Goal: Information Seeking & Learning: Find specific fact

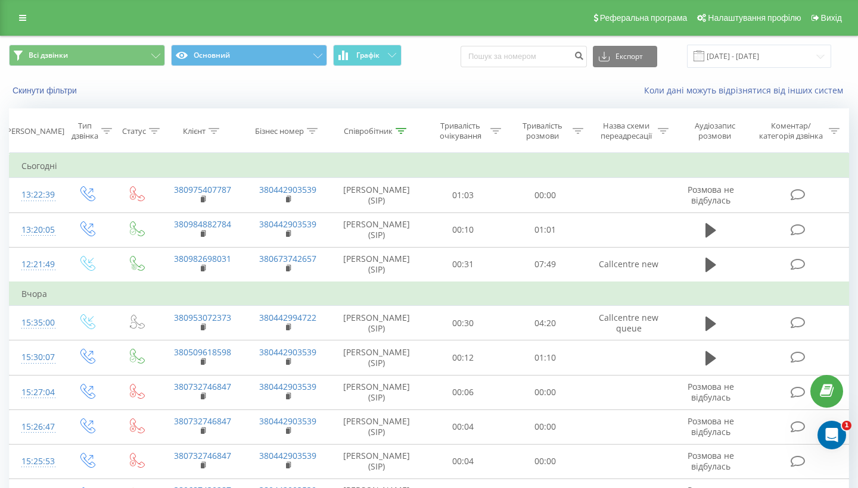
click at [211, 134] on icon at bounding box center [213, 131] width 11 height 6
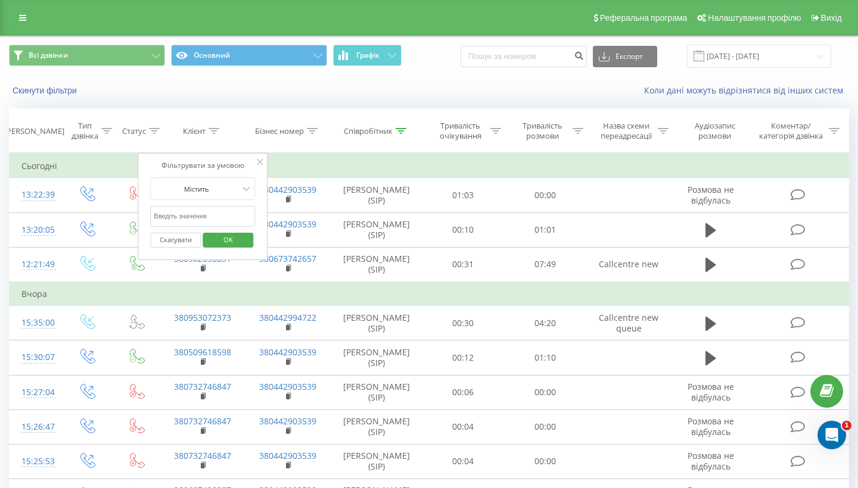
click at [306, 136] on div "Бізнес номер" at bounding box center [286, 131] width 63 height 10
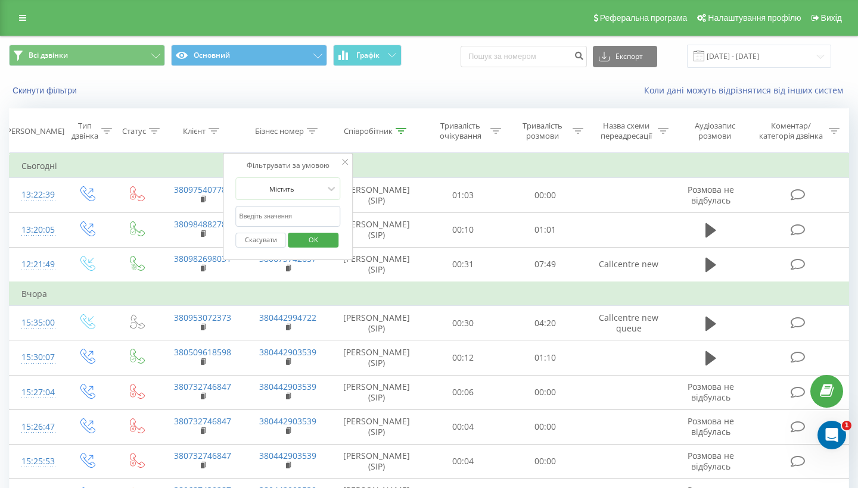
click at [274, 227] on input "text" at bounding box center [287, 216] width 105 height 21
click at [304, 195] on div at bounding box center [281, 188] width 85 height 11
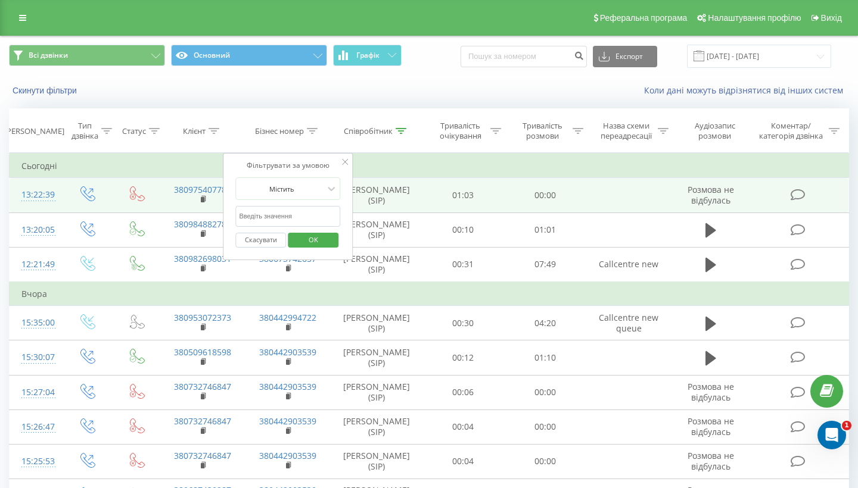
click at [410, 209] on td "[PERSON_NAME] (SIP)" at bounding box center [377, 195] width 92 height 35
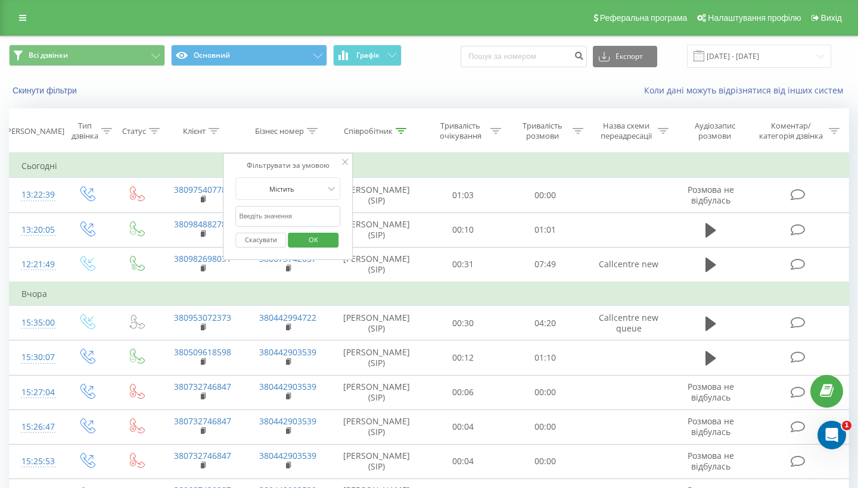
click at [274, 227] on input "text" at bounding box center [287, 216] width 105 height 21
paste input "380639827071"
type input "380639827071"
click at [313, 248] on button "OK" at bounding box center [313, 240] width 51 height 15
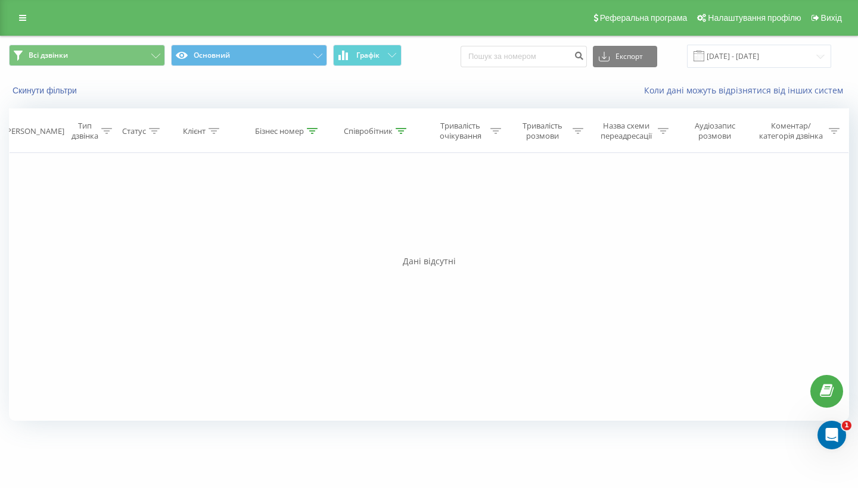
click at [312, 134] on icon at bounding box center [312, 131] width 11 height 6
drag, startPoint x: 304, startPoint y: 223, endPoint x: 218, endPoint y: 226, distance: 85.8
click at [217, 225] on div "Фільтрувати за умовою Дорівнює Введіть значення Скасувати OK Фільтрувати за умо…" at bounding box center [429, 287] width 840 height 268
drag, startPoint x: 307, startPoint y: 231, endPoint x: 211, endPoint y: 225, distance: 96.1
click at [210, 226] on div "Фільтрувати за умовою Дорівнює Введіть значення Скасувати OK Фільтрувати за умо…" at bounding box center [429, 287] width 840 height 268
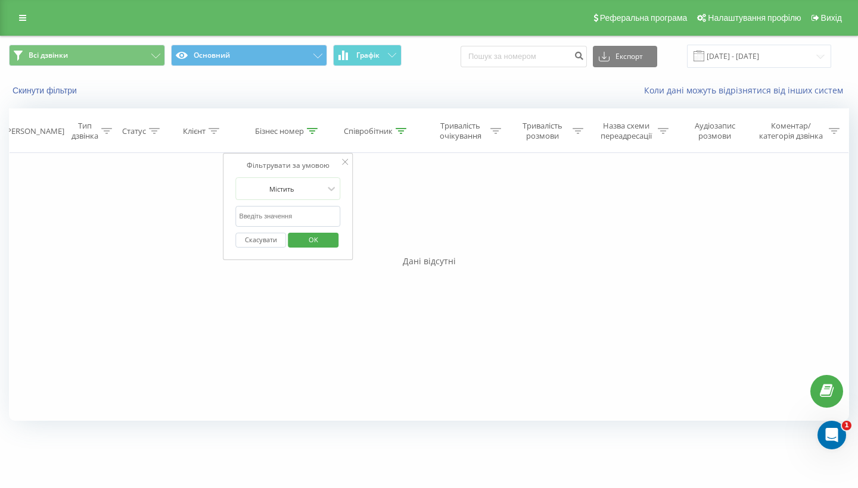
click at [312, 249] on span "OK" at bounding box center [313, 240] width 33 height 18
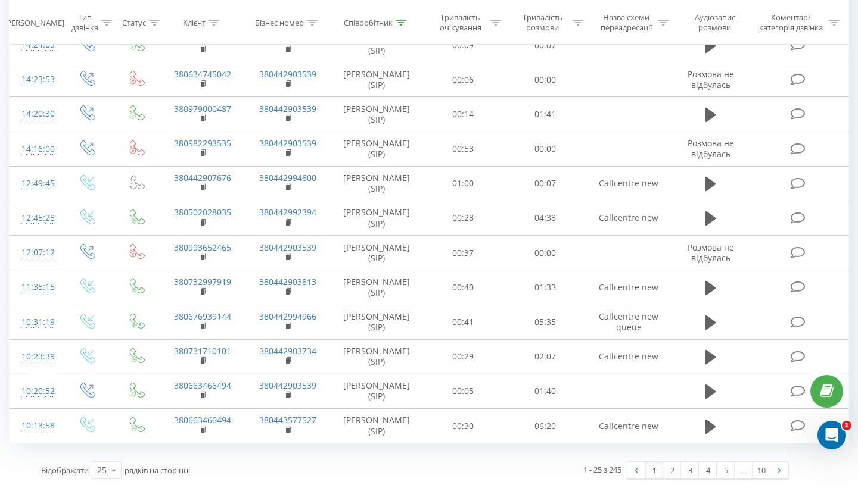
scroll to position [633, 0]
click at [671, 470] on link "2" at bounding box center [672, 470] width 18 height 17
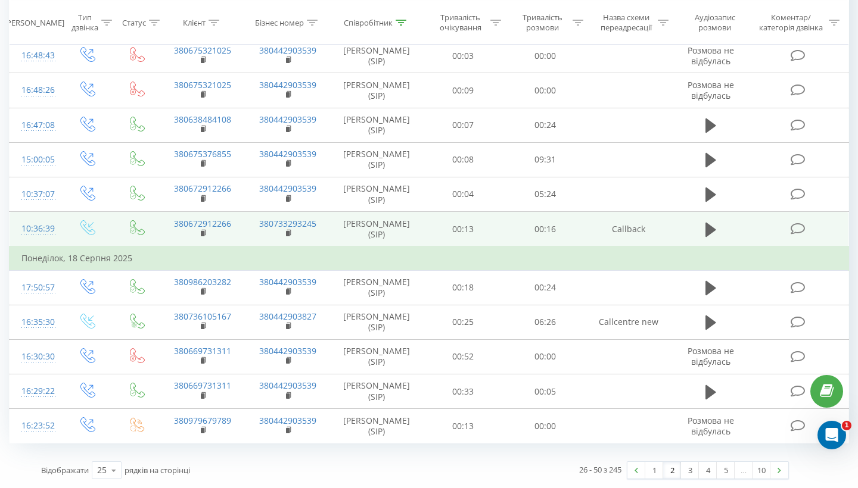
scroll to position [657, 0]
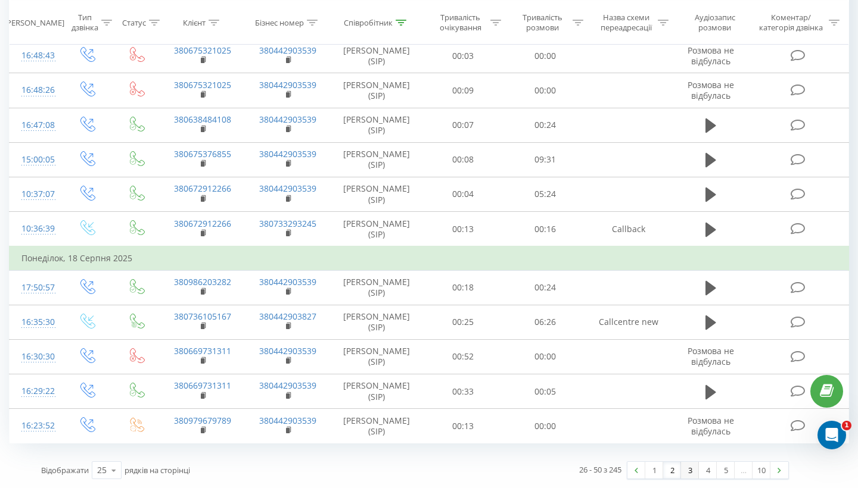
click at [690, 472] on link "3" at bounding box center [690, 470] width 18 height 17
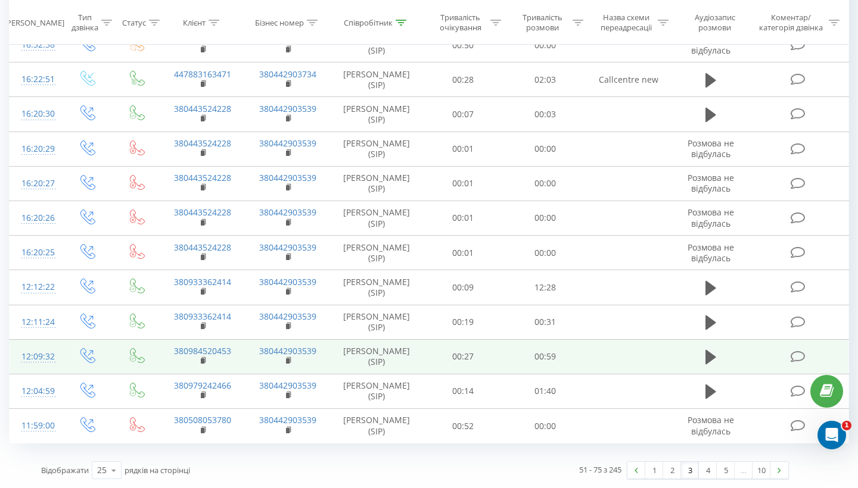
scroll to position [633, 0]
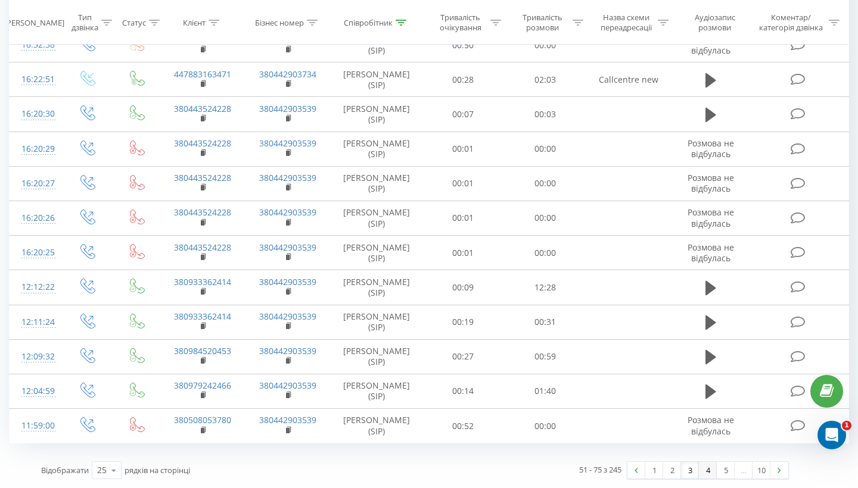
click at [711, 472] on link "4" at bounding box center [708, 470] width 18 height 17
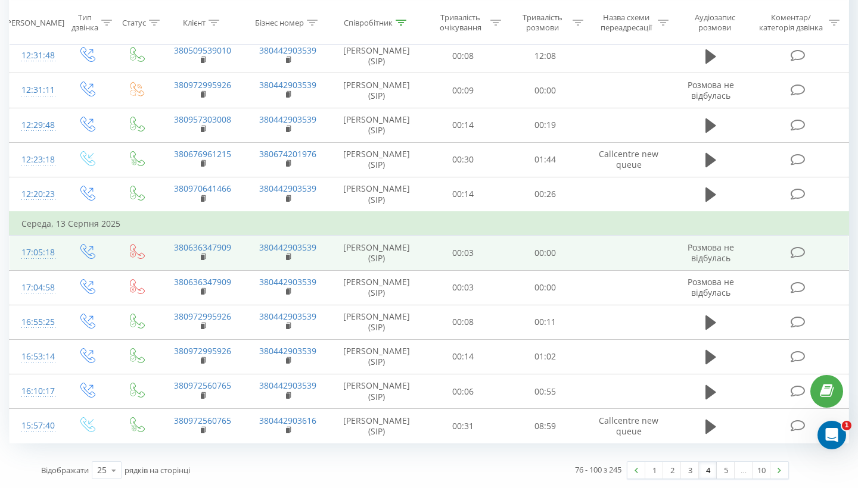
scroll to position [657, 0]
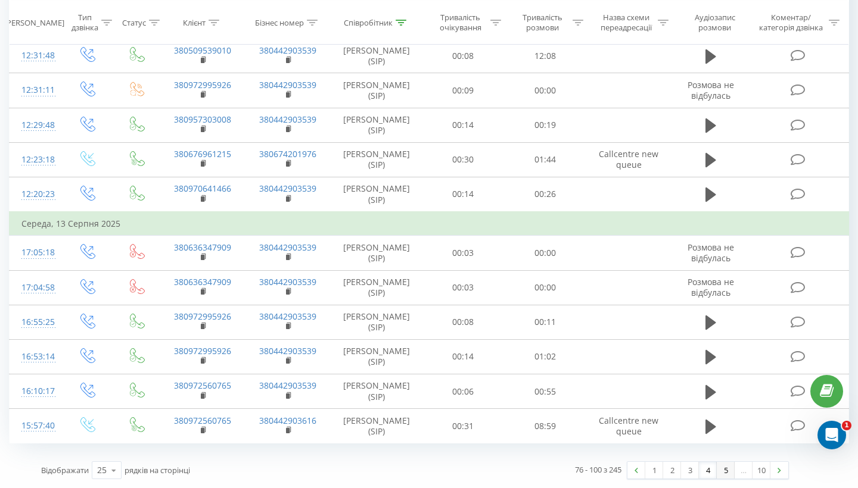
click at [724, 466] on link "5" at bounding box center [726, 470] width 18 height 17
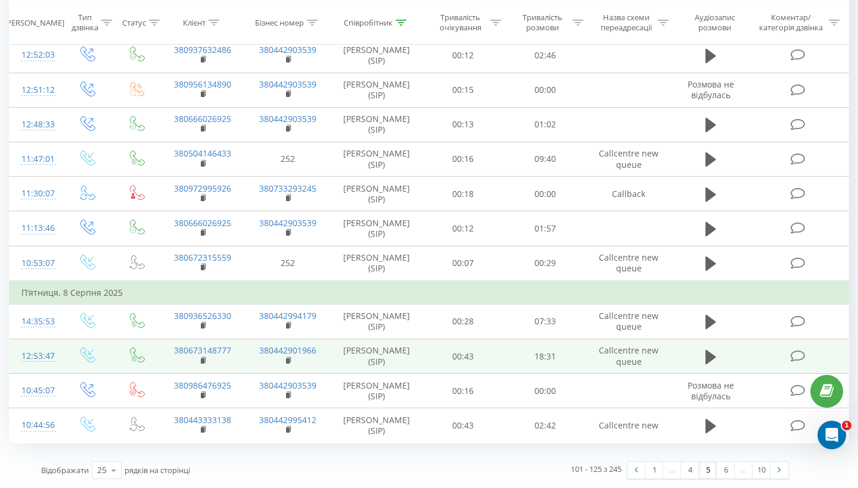
scroll to position [681, 0]
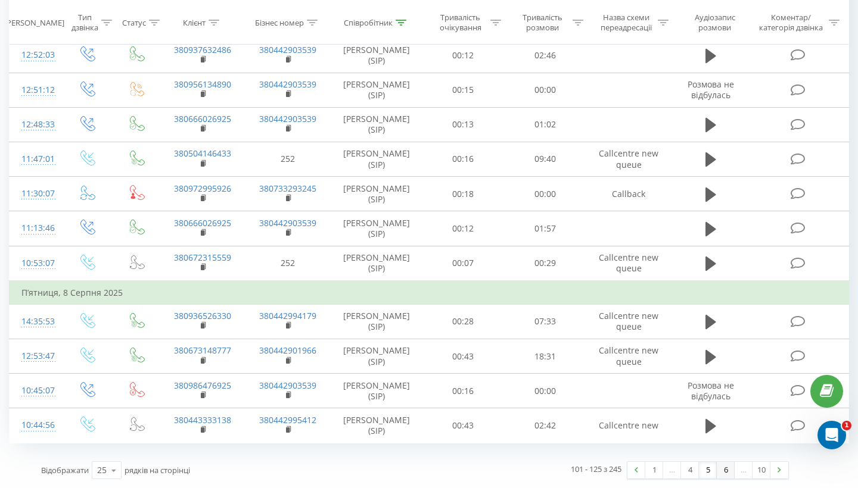
click at [727, 465] on link "6" at bounding box center [726, 470] width 18 height 17
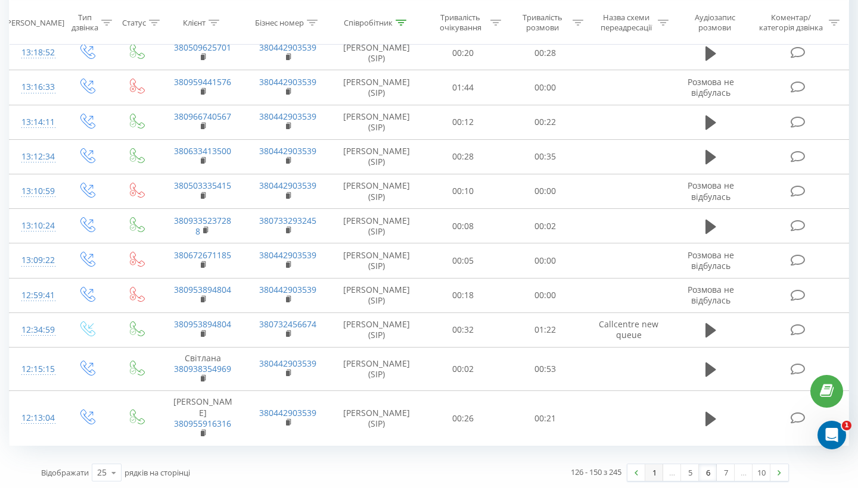
scroll to position [651, 0]
click at [725, 471] on link "7" at bounding box center [726, 473] width 18 height 17
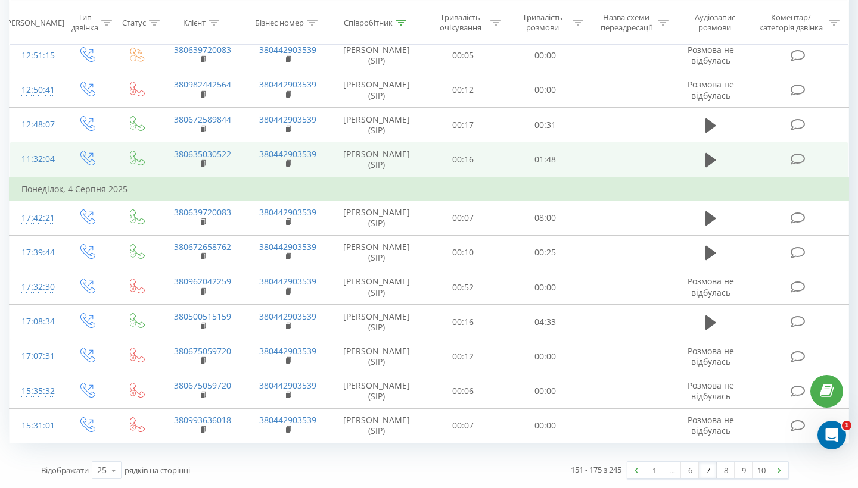
scroll to position [690, 0]
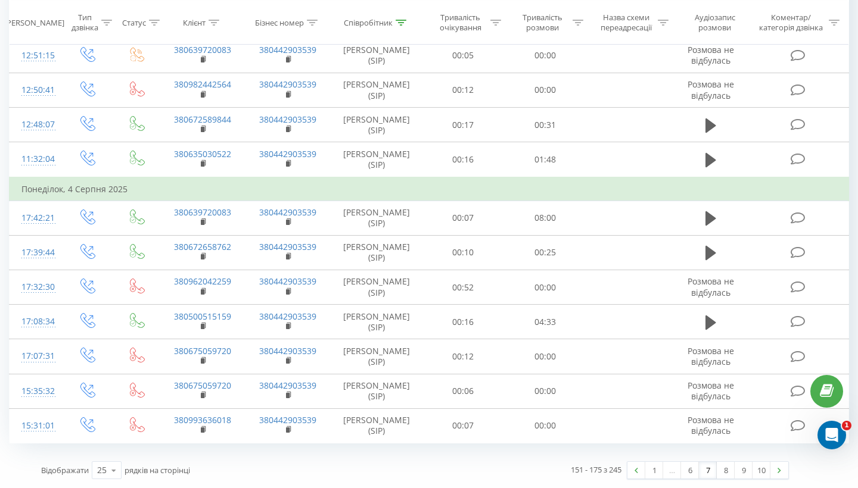
scroll to position [690, 0]
click at [721, 472] on link "8" at bounding box center [726, 470] width 18 height 17
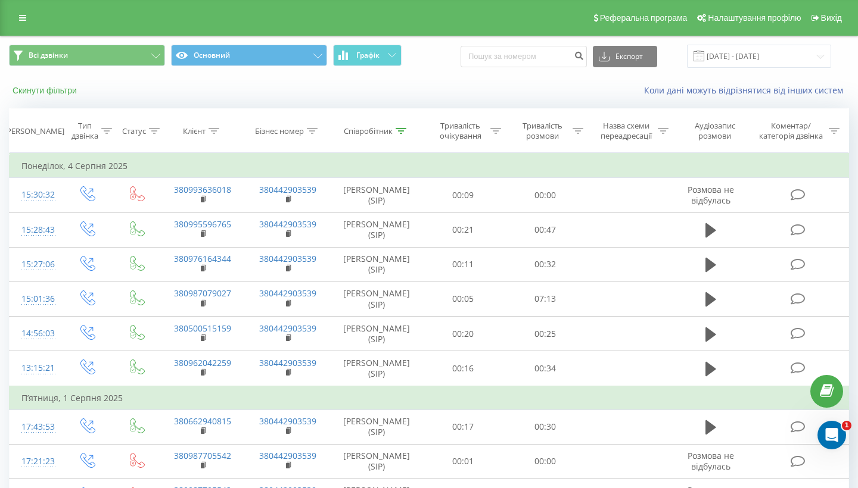
click at [41, 96] on button "Скинути фільтри" at bounding box center [46, 90] width 74 height 11
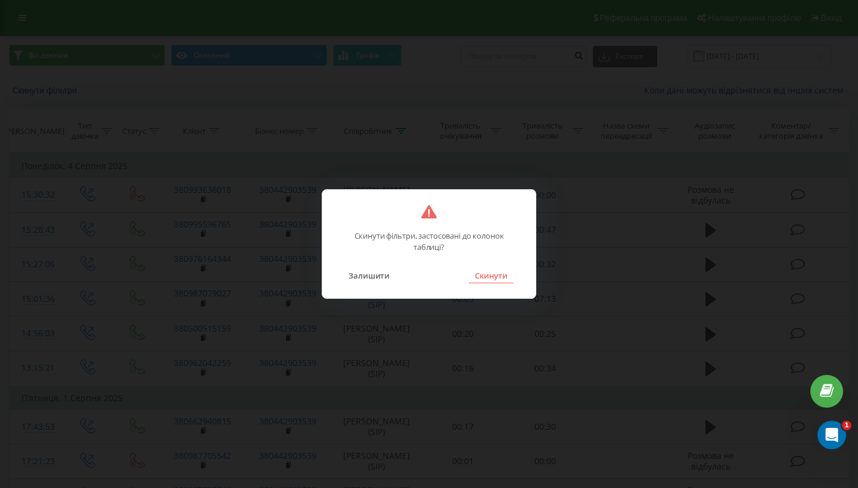
click at [504, 276] on button "Скинути" at bounding box center [491, 275] width 45 height 15
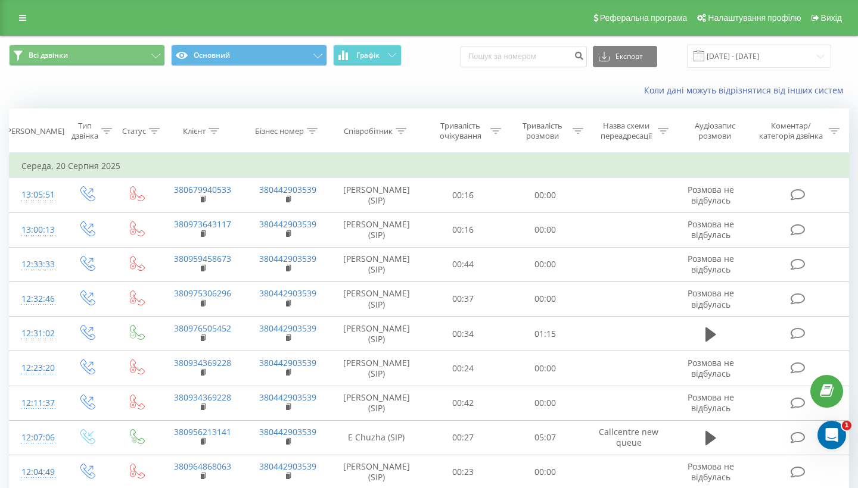
click at [212, 134] on icon at bounding box center [213, 131] width 11 height 6
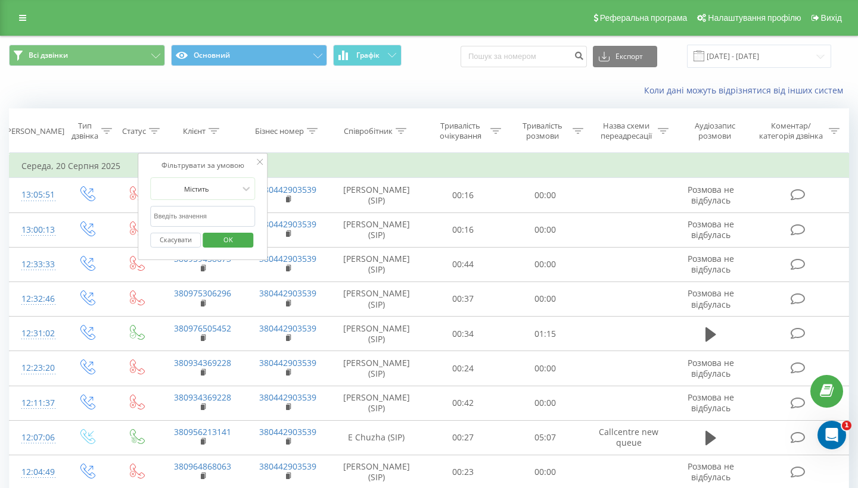
click at [176, 227] on input "text" at bounding box center [202, 216] width 105 height 21
paste input "380639827071"
type input "380639827071"
click at [228, 248] on button "OK" at bounding box center [228, 240] width 51 height 15
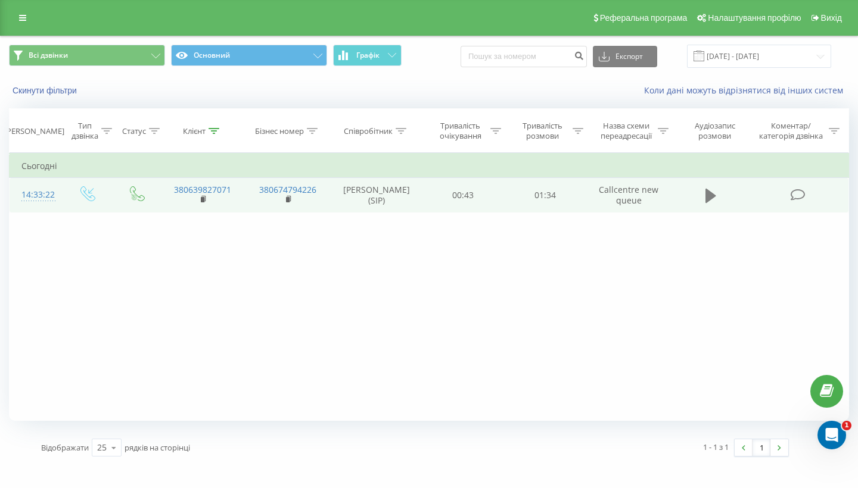
click at [709, 203] on icon at bounding box center [710, 196] width 11 height 14
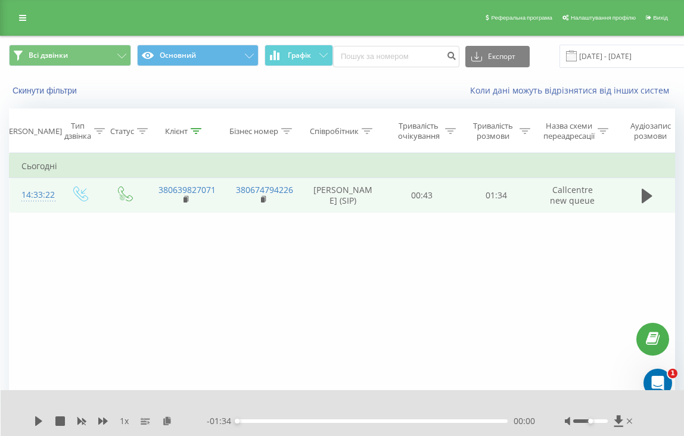
click at [279, 136] on div "Бізнес номер" at bounding box center [260, 131] width 63 height 10
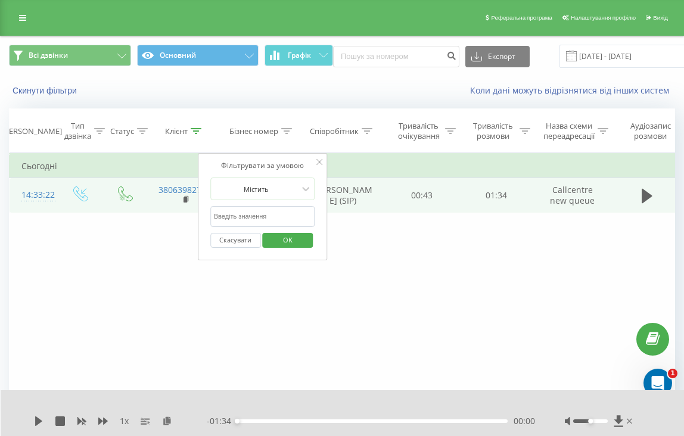
click at [316, 165] on icon at bounding box center [319, 162] width 6 height 6
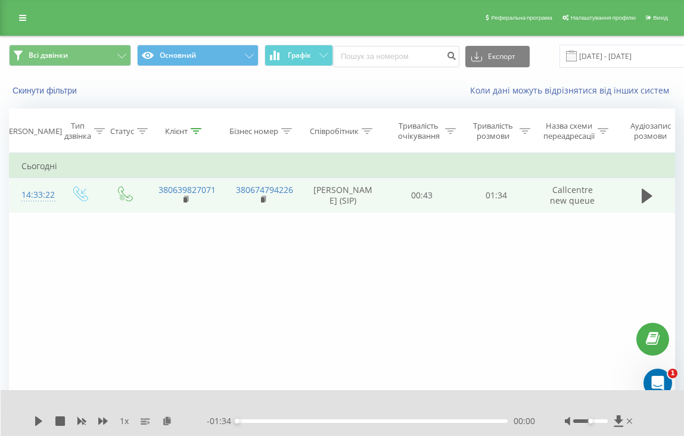
click at [191, 136] on div "Клієнт" at bounding box center [183, 131] width 36 height 10
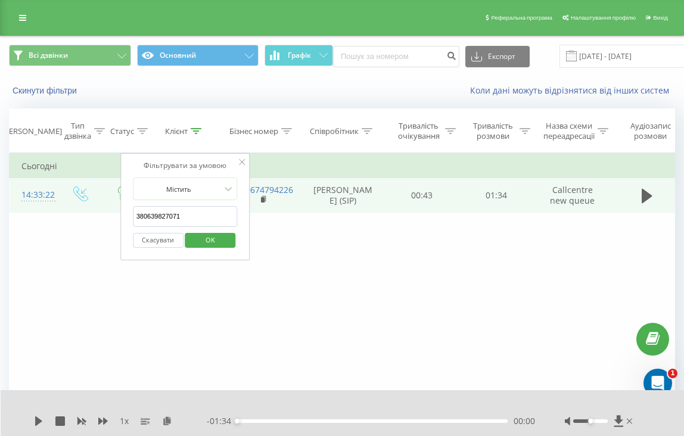
drag, startPoint x: 184, startPoint y: 227, endPoint x: 96, endPoint y: 224, distance: 87.6
click at [96, 225] on div "Фільтрувати за умовою Дорівнює Введіть значення Скасувати OK Фільтрувати за умо…" at bounding box center [342, 287] width 666 height 268
click at [210, 248] on button "OK" at bounding box center [210, 240] width 51 height 15
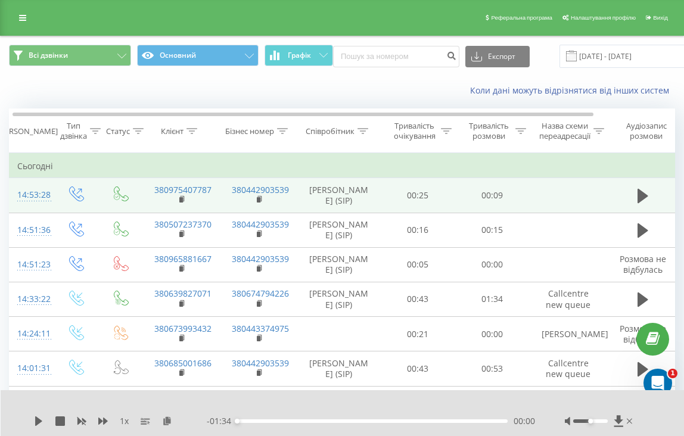
click at [365, 150] on th "Співробітник" at bounding box center [338, 131] width 83 height 44
click at [363, 136] on div at bounding box center [362, 131] width 11 height 10
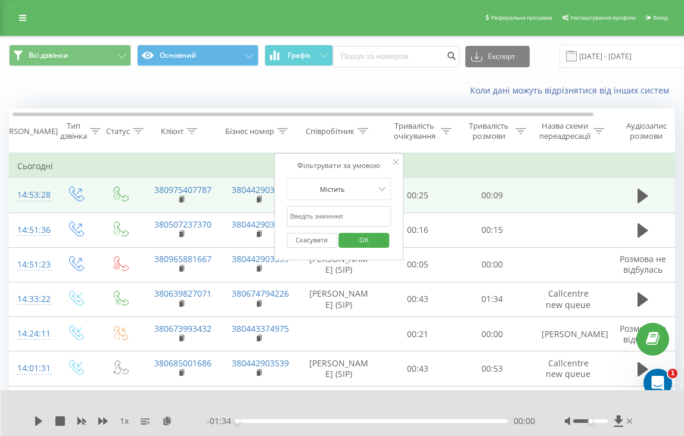
click at [331, 223] on input "text" at bounding box center [338, 216] width 105 height 21
type input "валерія"
click at [364, 248] on button "OK" at bounding box center [364, 240] width 51 height 15
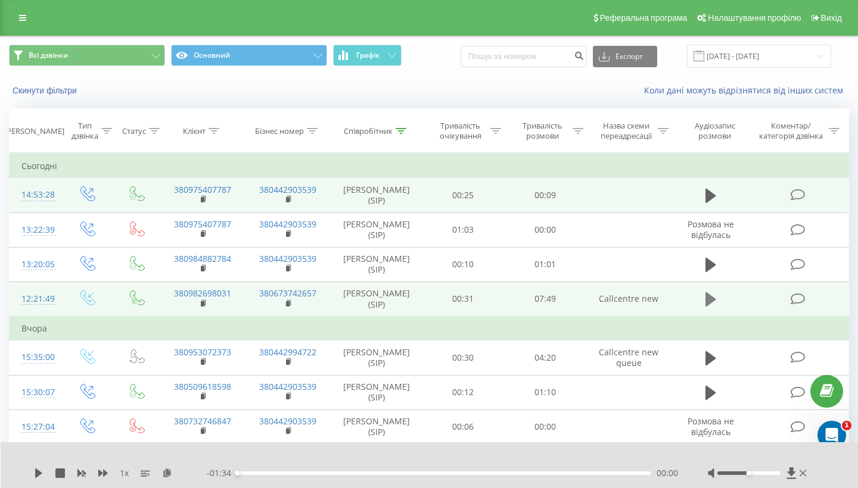
click at [706, 301] on icon at bounding box center [710, 299] width 11 height 14
click at [712, 299] on icon at bounding box center [710, 299] width 11 height 17
click at [217, 131] on icon at bounding box center [213, 131] width 11 height 6
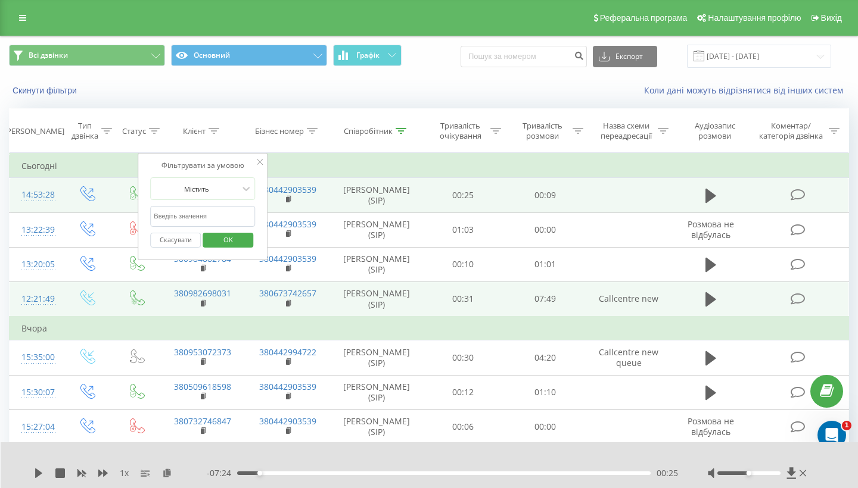
click at [213, 211] on input "text" at bounding box center [202, 216] width 105 height 21
paste input "380503116220"
type input "380503116220"
click at [228, 240] on button "OK" at bounding box center [228, 240] width 51 height 15
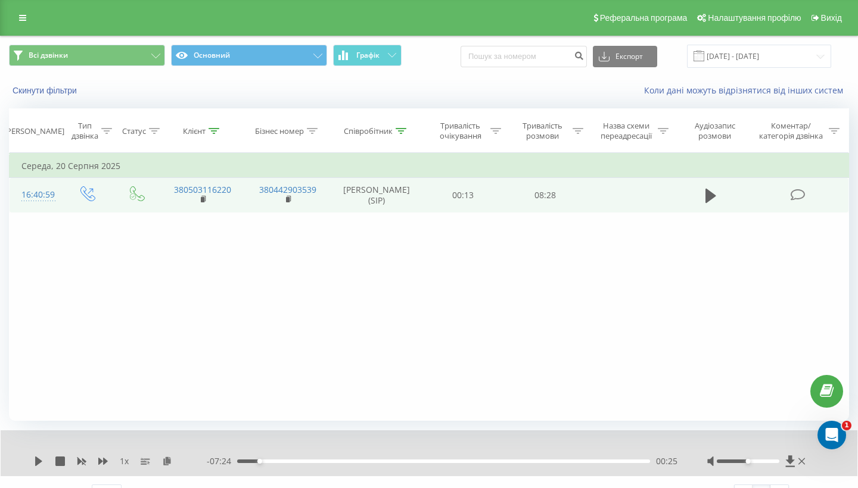
click at [700, 206] on td at bounding box center [710, 195] width 79 height 35
click at [697, 190] on td at bounding box center [710, 195] width 79 height 35
click at [709, 195] on icon at bounding box center [710, 196] width 11 height 14
click at [703, 205] on button at bounding box center [711, 196] width 18 height 18
click at [115, 136] on div "Статус" at bounding box center [137, 131] width 46 height 10
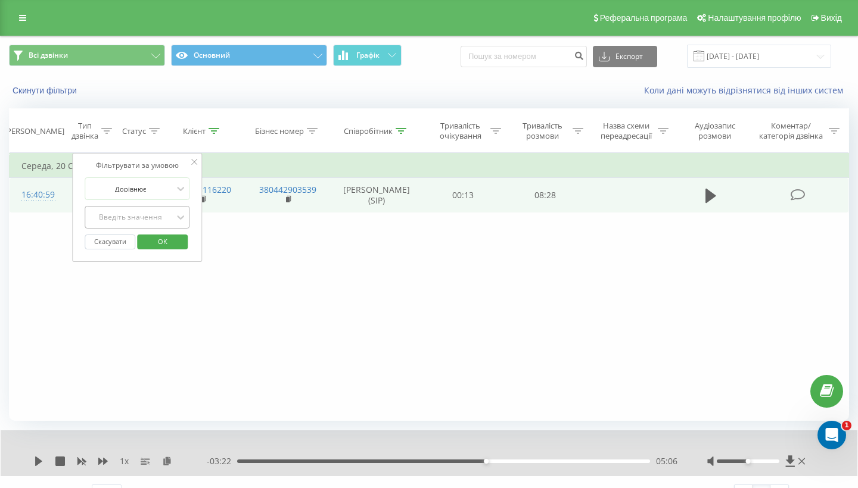
click at [111, 222] on div "Введіть значення" at bounding box center [130, 218] width 85 height 10
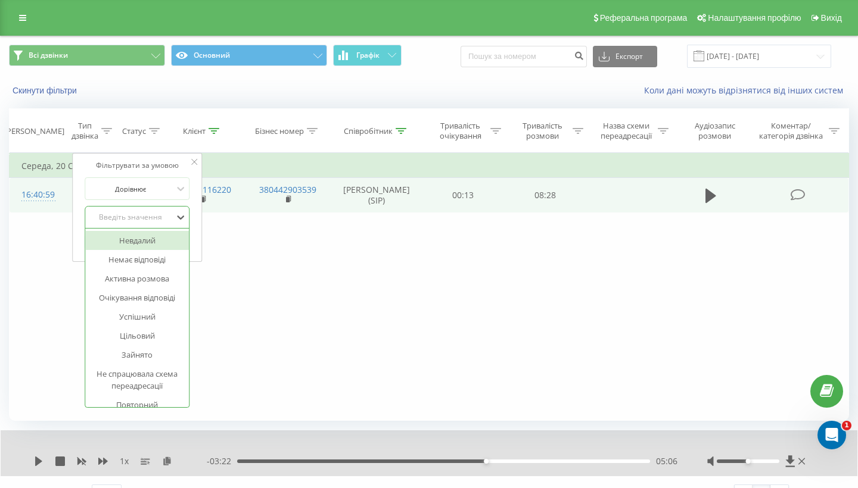
paste input "380683288511"
type input "380683288511"
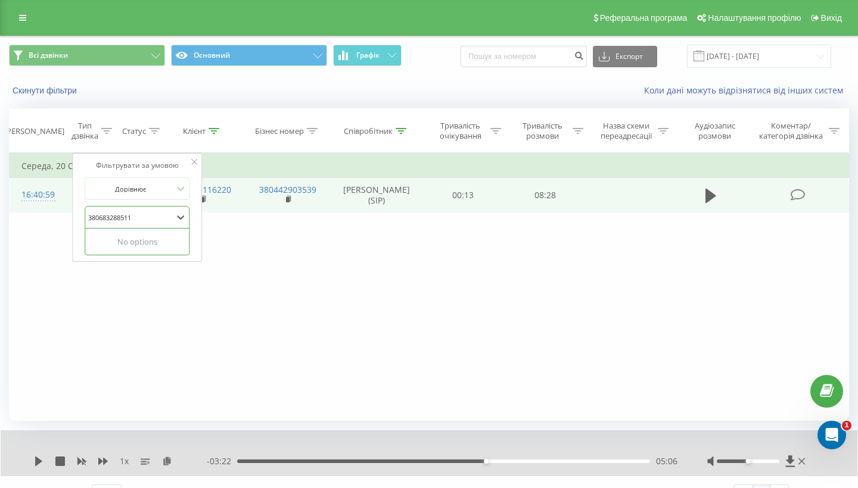
click at [162, 250] on button "OK" at bounding box center [162, 242] width 51 height 15
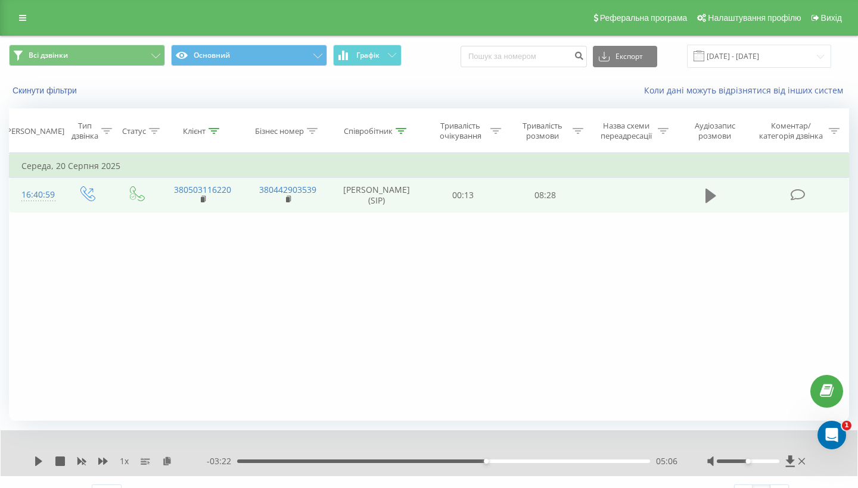
click at [708, 203] on icon at bounding box center [710, 196] width 11 height 14
drag, startPoint x: 487, startPoint y: 471, endPoint x: 213, endPoint y: 458, distance: 273.7
click at [213, 458] on div "1 x - 08:28 00:00 00:00" at bounding box center [429, 454] width 857 height 46
click at [709, 203] on icon at bounding box center [707, 195] width 4 height 13
click at [205, 136] on div "Клієнт" at bounding box center [194, 131] width 23 height 10
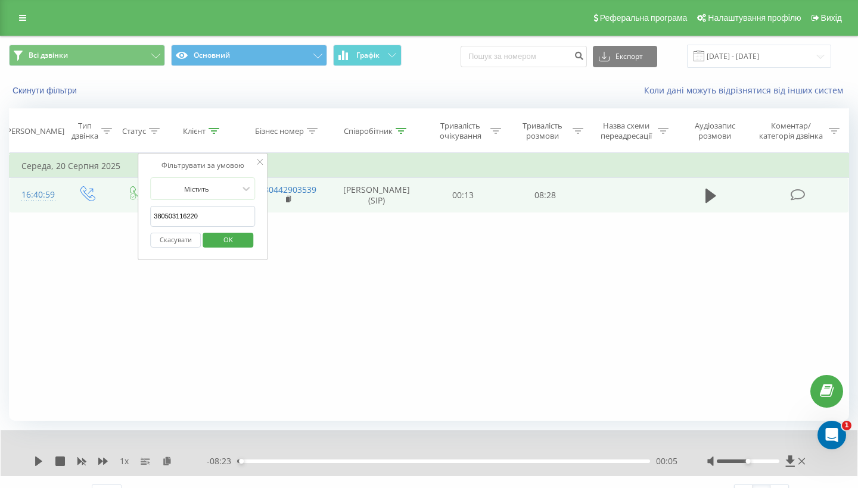
drag, startPoint x: 218, startPoint y: 229, endPoint x: 123, endPoint y: 229, distance: 94.7
click at [124, 229] on div "Фільтрувати за умовою Дорівнює Введіть значення Скасувати OK Фільтрувати за умо…" at bounding box center [429, 287] width 840 height 268
paste input "380683288511"
type input "380683288511"
click at [229, 247] on span "OK" at bounding box center [227, 240] width 33 height 18
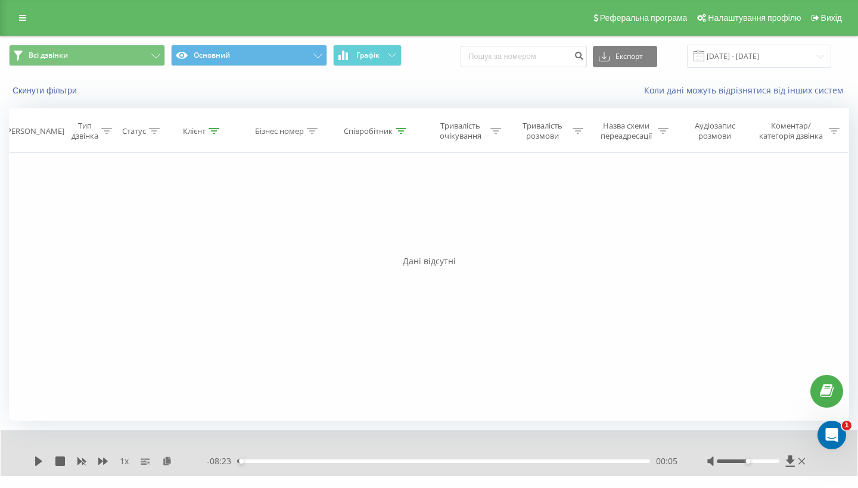
click at [217, 134] on icon at bounding box center [213, 131] width 11 height 6
click at [211, 225] on input "380683288511" at bounding box center [202, 216] width 105 height 21
click at [222, 249] on span "OK" at bounding box center [227, 240] width 33 height 18
click at [381, 153] on th "Співробітник" at bounding box center [377, 131] width 92 height 44
click at [394, 136] on div "Співробітник" at bounding box center [375, 131] width 63 height 10
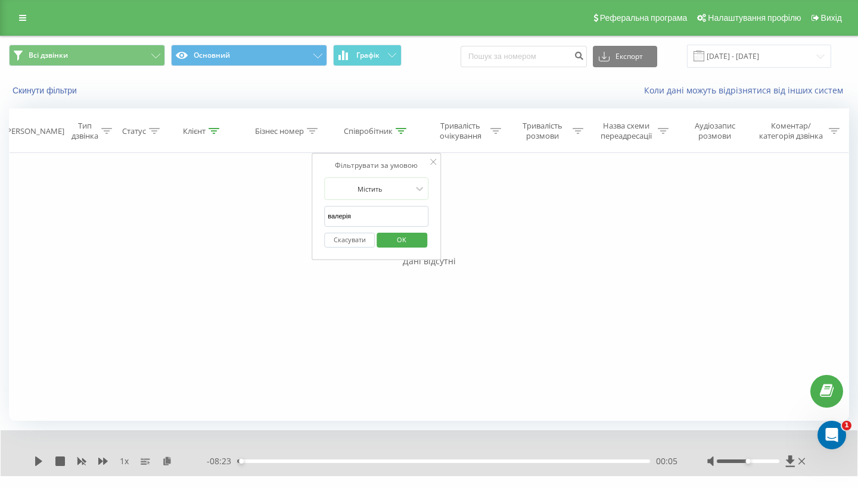
drag, startPoint x: 365, startPoint y: 226, endPoint x: 292, endPoint y: 226, distance: 72.7
click at [295, 226] on div "Фільтрувати за умовою Дорівнює Введіть значення Скасувати OK Фільтрувати за умо…" at bounding box center [429, 287] width 840 height 268
click at [401, 248] on button "OK" at bounding box center [401, 240] width 51 height 15
click at [217, 134] on icon at bounding box center [213, 131] width 11 height 6
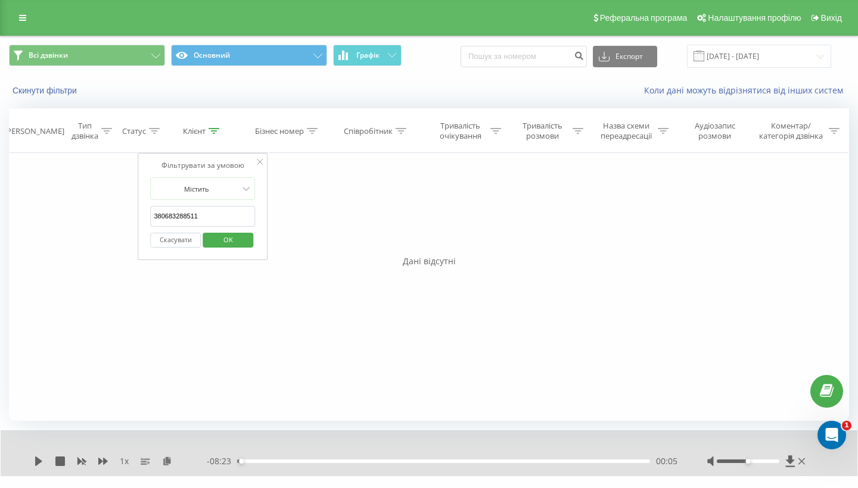
click at [210, 227] on input "380683288511" at bounding box center [202, 216] width 105 height 21
drag, startPoint x: 210, startPoint y: 228, endPoint x: 145, endPoint y: 219, distance: 66.1
click at [145, 219] on div "Фільтрувати за умовою Містить 380683288511 Скасувати OK" at bounding box center [203, 206] width 130 height 107
click at [228, 248] on button "OK" at bounding box center [228, 240] width 51 height 15
click at [205, 136] on th "Клієнт" at bounding box center [202, 131] width 85 height 44
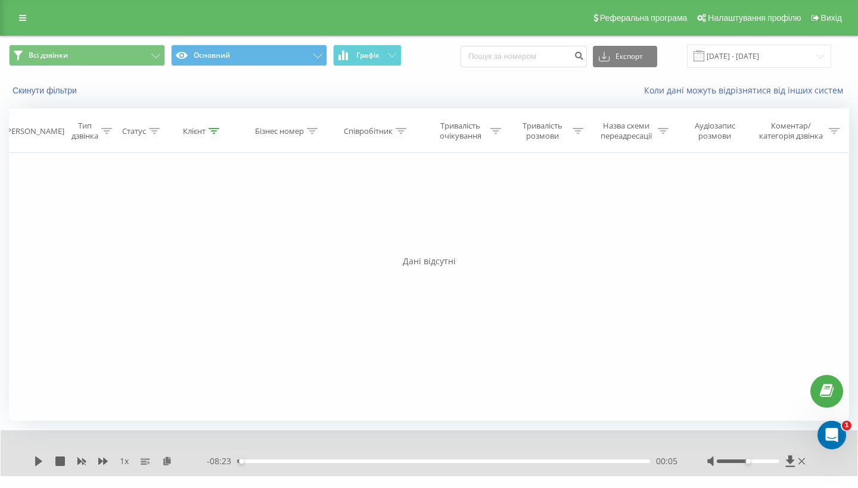
click at [209, 134] on icon at bounding box center [213, 131] width 11 height 6
click at [206, 223] on input "380683288511" at bounding box center [202, 216] width 105 height 21
